Goal: Information Seeking & Learning: Understand process/instructions

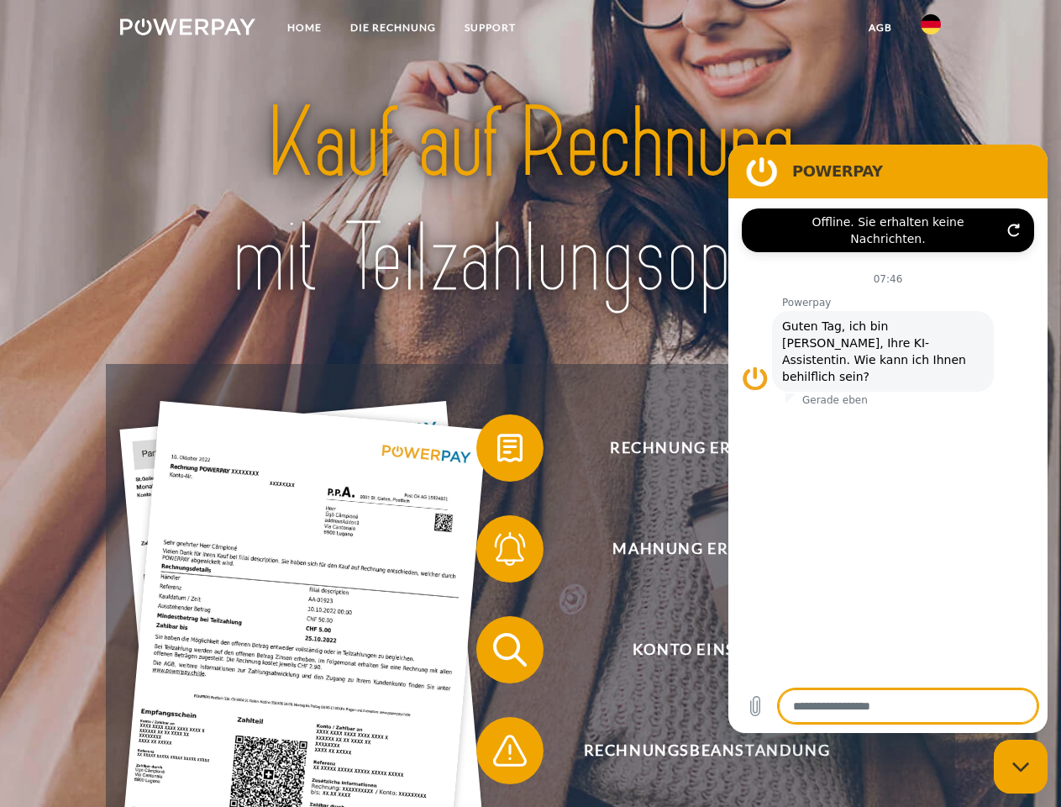
click at [187, 29] on img at bounding box center [187, 26] width 135 height 17
click at [931, 29] on img at bounding box center [931, 24] width 20 height 20
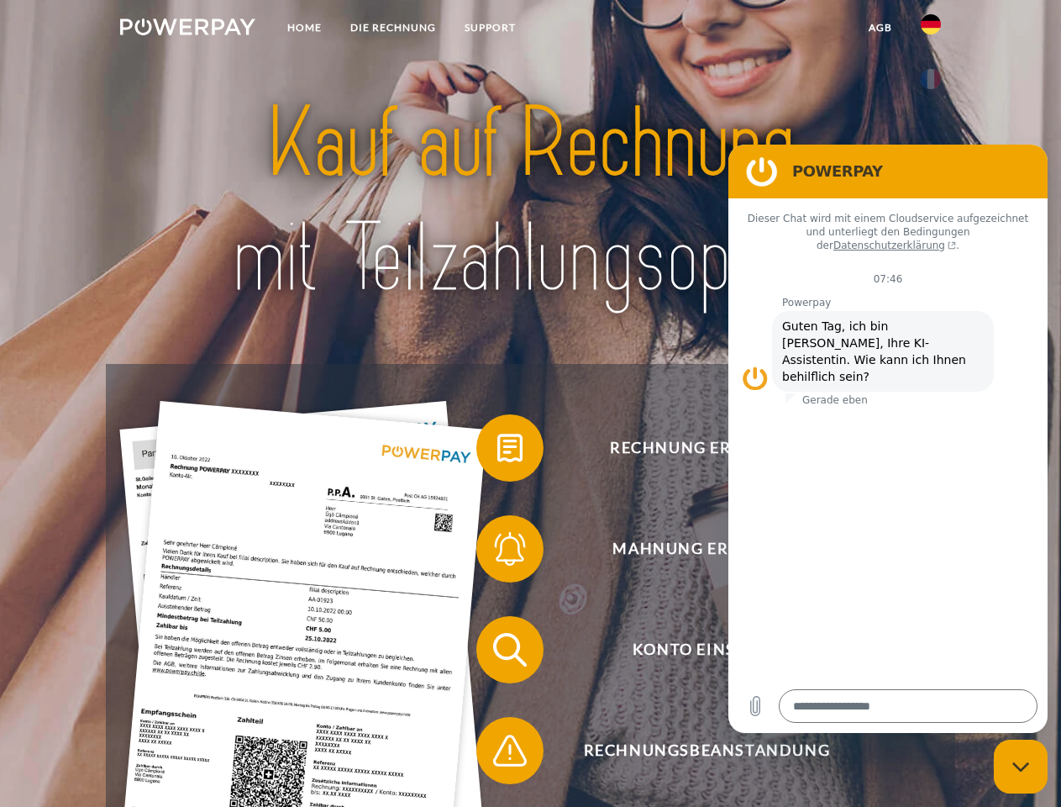
click at [880, 28] on link "agb" at bounding box center [880, 28] width 52 height 30
click at [497, 451] on span at bounding box center [485, 448] width 84 height 84
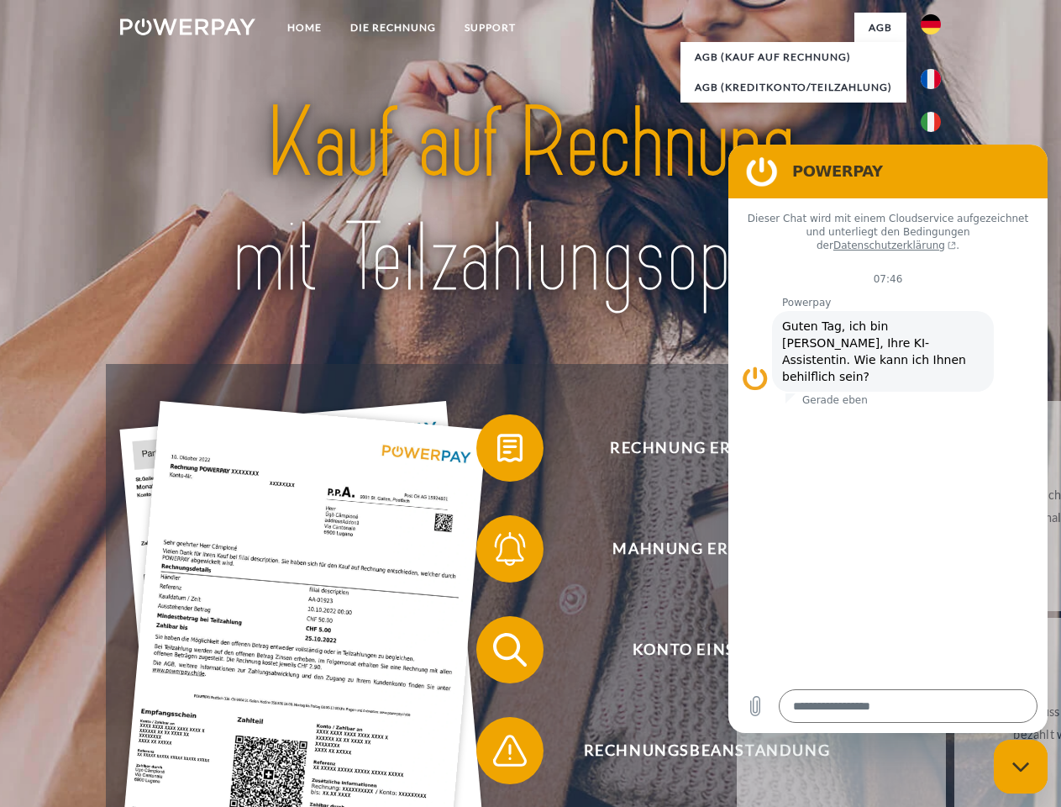
click at [737, 552] on link "zurück" at bounding box center [841, 506] width 209 height 210
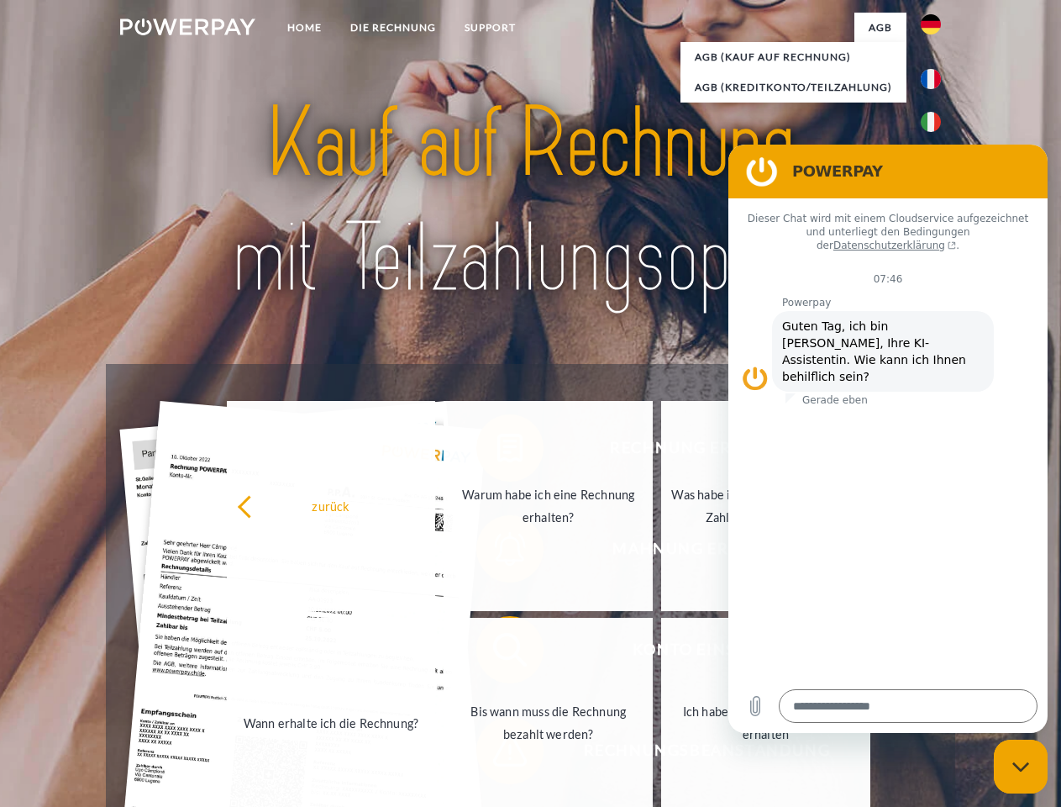
click at [436, 653] on link "Wann erhalte ich die Rechnung?" at bounding box center [331, 722] width 209 height 210
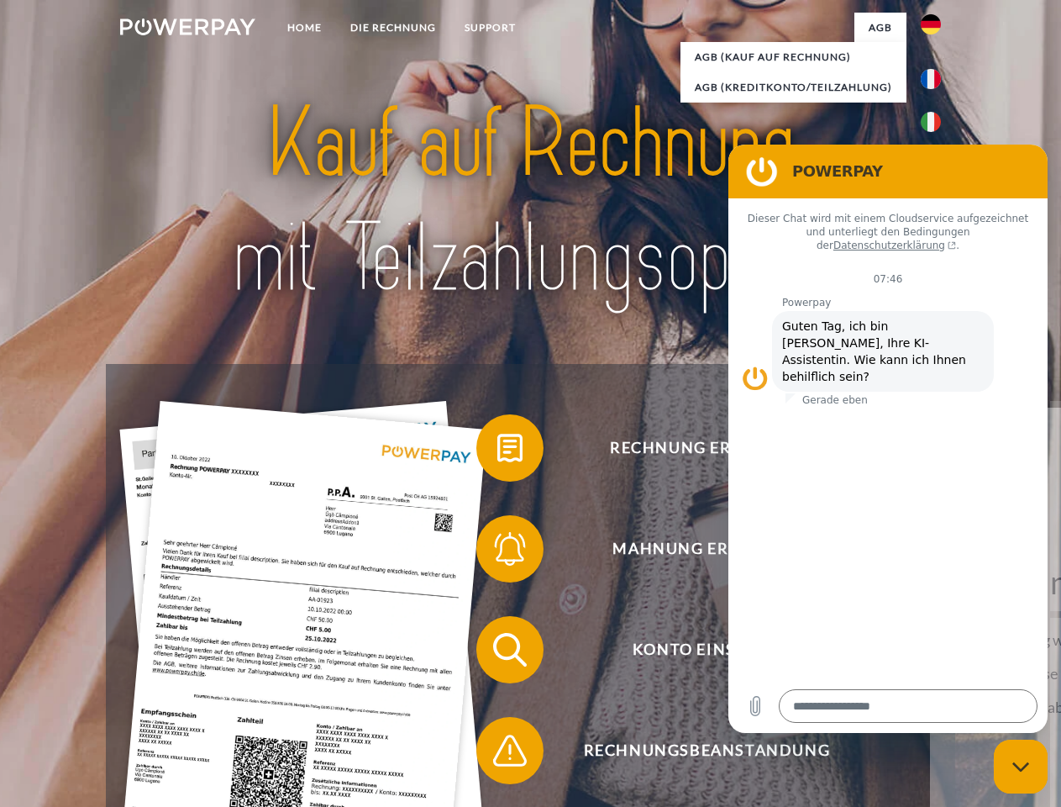
click at [497, 754] on span at bounding box center [485, 750] width 84 height 84
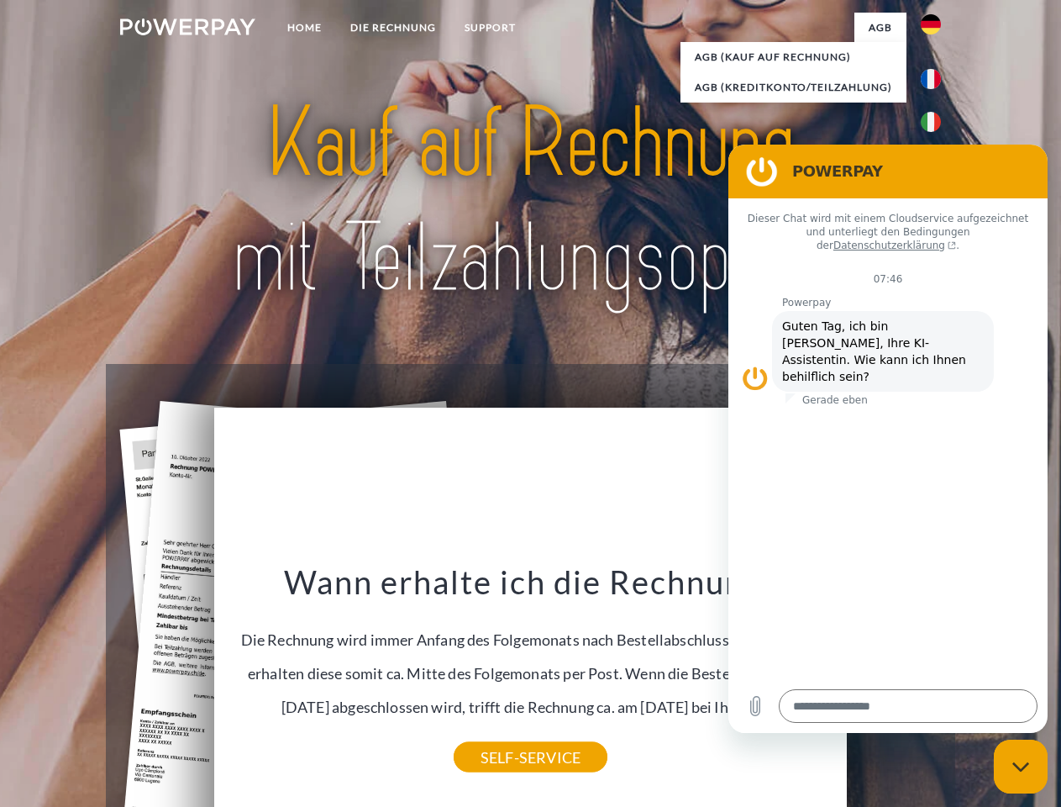
click at [1021, 766] on icon "Messaging-Fenster schließen" at bounding box center [1021, 766] width 18 height 11
type textarea "*"
